Goal: Information Seeking & Learning: Learn about a topic

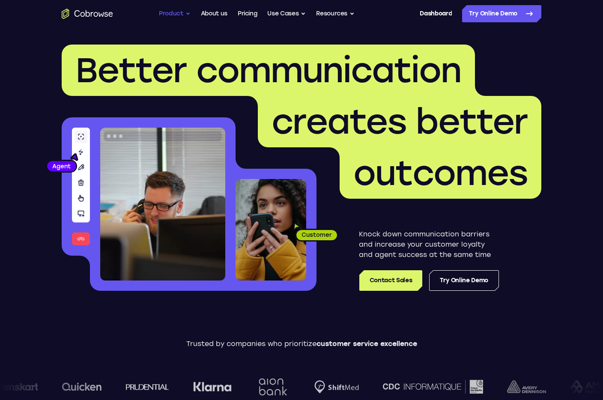
click at [170, 18] on button "Product" at bounding box center [175, 13] width 32 height 17
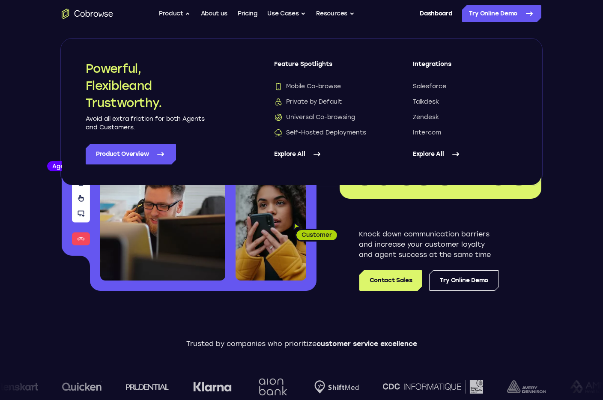
click at [297, 155] on link "Explore All" at bounding box center [326, 154] width 104 height 21
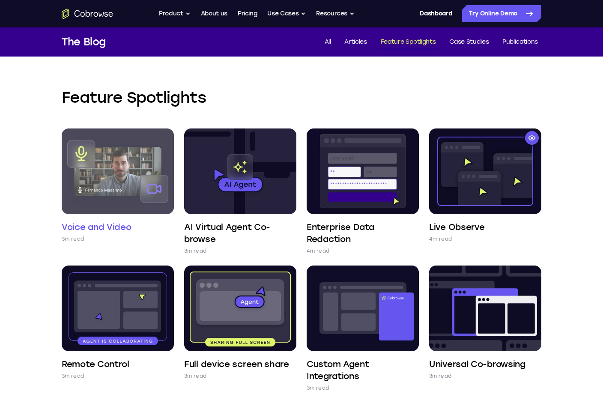
click at [122, 151] on img at bounding box center [118, 171] width 112 height 86
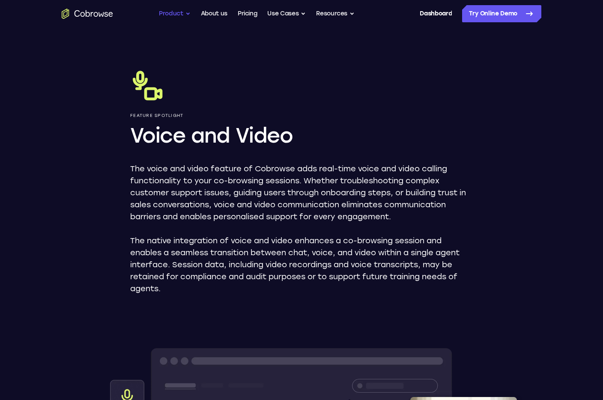
click at [178, 12] on button "Product" at bounding box center [175, 13] width 32 height 17
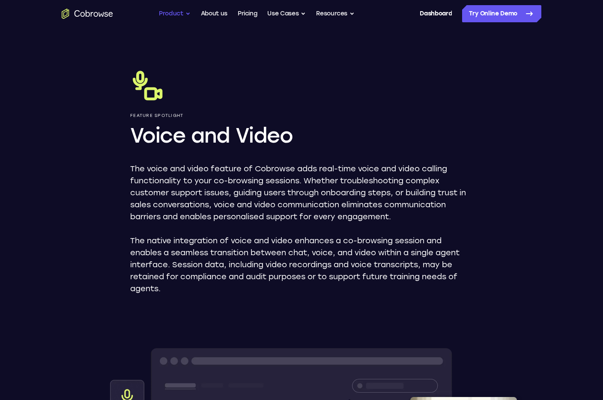
click at [171, 14] on button "Product" at bounding box center [175, 13] width 32 height 17
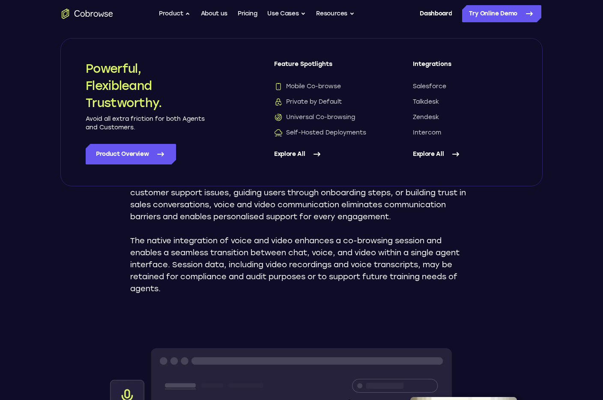
click at [296, 154] on link "Explore All" at bounding box center [326, 154] width 104 height 21
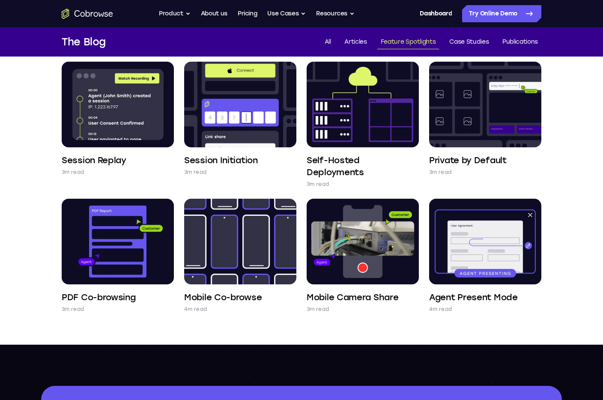
scroll to position [391, 0]
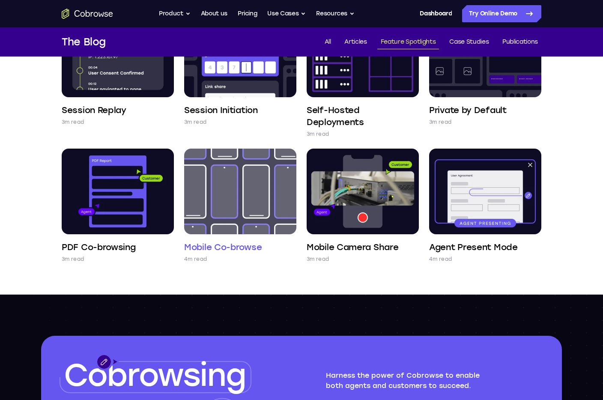
click at [233, 193] on img at bounding box center [240, 192] width 112 height 86
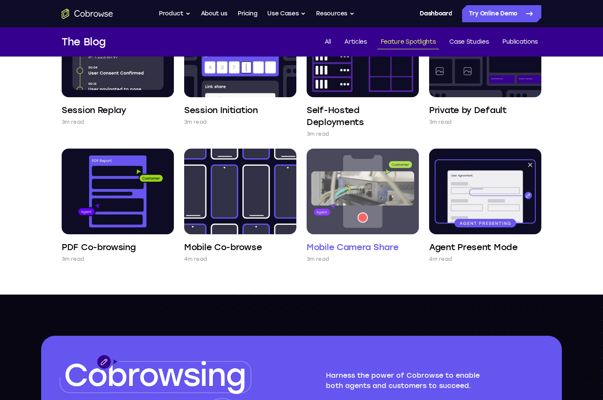
click at [394, 225] on img at bounding box center [362, 192] width 112 height 86
